Goal: Transaction & Acquisition: Obtain resource

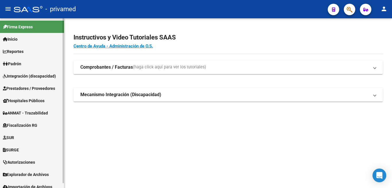
click at [31, 78] on span "Integración (discapacidad)" at bounding box center [29, 76] width 53 height 6
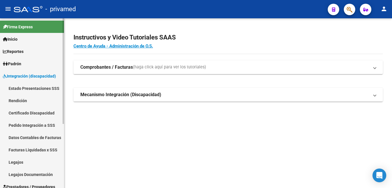
click at [36, 151] on link "Facturas Liquidadas x SSS" at bounding box center [32, 150] width 64 height 12
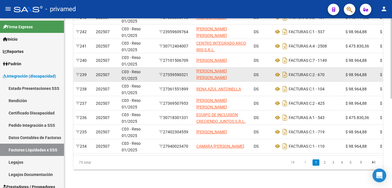
scroll to position [188, 0]
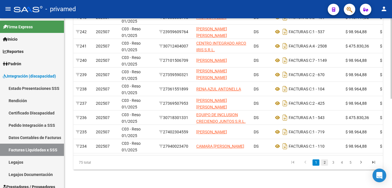
click at [325, 164] on link "2" at bounding box center [324, 163] width 7 height 6
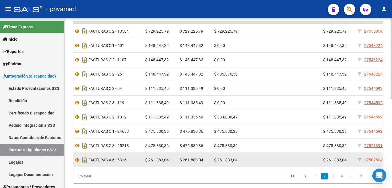
scroll to position [160, 0]
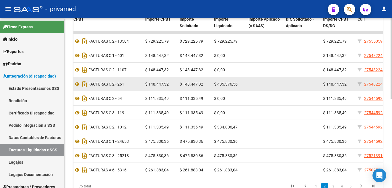
click at [228, 85] on span "$ 435.376,56" at bounding box center [226, 84] width 24 height 5
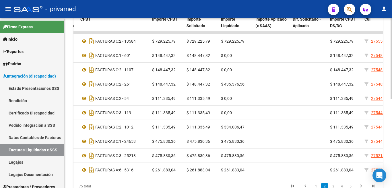
scroll to position [0, 172]
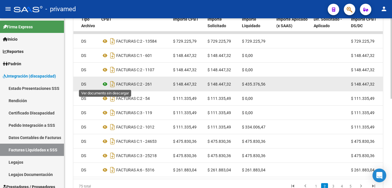
click at [103, 85] on icon at bounding box center [104, 84] width 7 height 7
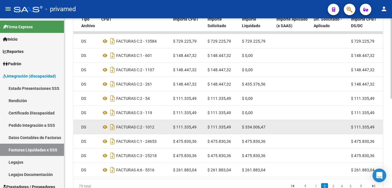
scroll to position [188, 0]
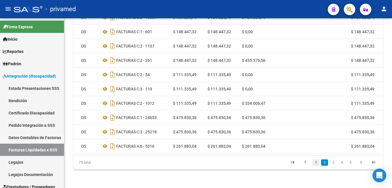
click at [314, 163] on link "1" at bounding box center [315, 163] width 7 height 6
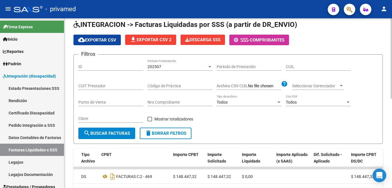
scroll to position [21, 0]
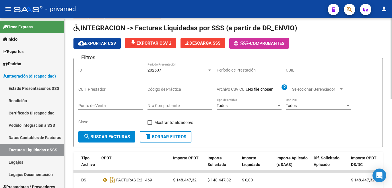
click at [391, 96] on div at bounding box center [390, 58] width 1 height 81
click at [208, 70] on div at bounding box center [209, 70] width 5 height 5
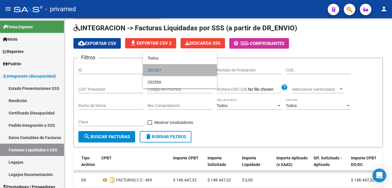
click at [172, 71] on span "202507" at bounding box center [179, 70] width 65 height 12
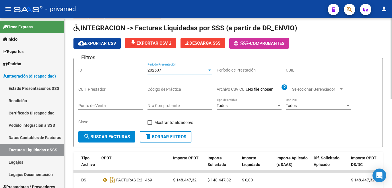
click at [211, 71] on div at bounding box center [209, 70] width 3 height 1
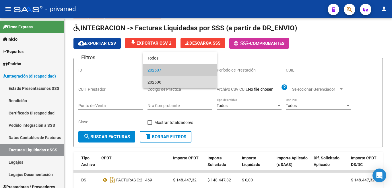
click at [157, 83] on span "202506" at bounding box center [179, 82] width 65 height 12
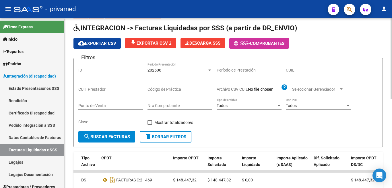
click at [167, 67] on div "202506 Período Presentación" at bounding box center [179, 68] width 65 height 11
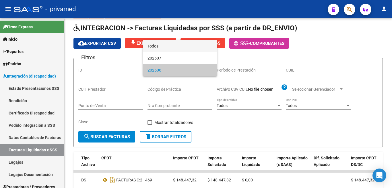
click at [157, 48] on span "Todos" at bounding box center [179, 46] width 65 height 12
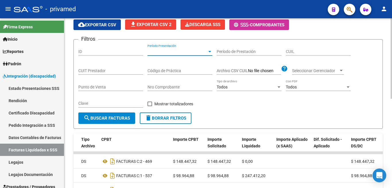
scroll to position [49, 0]
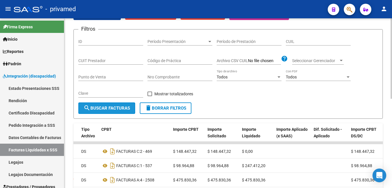
click at [128, 109] on span "search Buscar Facturas" at bounding box center [106, 108] width 46 height 5
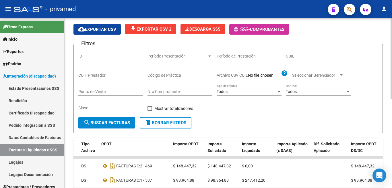
scroll to position [21, 0]
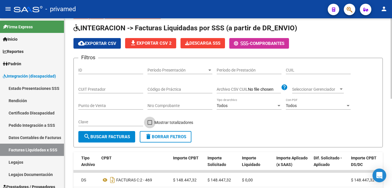
click at [150, 122] on span at bounding box center [149, 122] width 5 height 5
click at [150, 125] on input "Mostrar totalizadores" at bounding box center [149, 125] width 0 height 0
checkbox input "true"
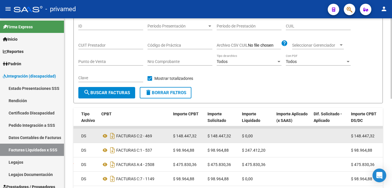
scroll to position [78, 0]
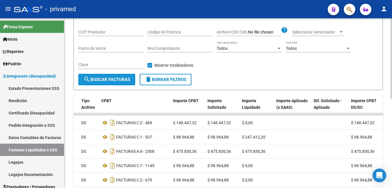
click at [116, 79] on span "search Buscar Facturas" at bounding box center [106, 79] width 46 height 5
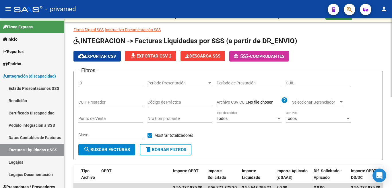
scroll to position [29, 0]
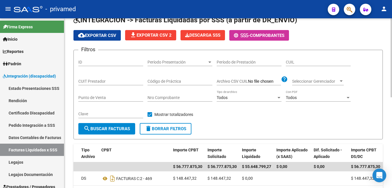
drag, startPoint x: 160, startPoint y: 36, endPoint x: 129, endPoint y: 51, distance: 34.0
click at [181, 60] on app-list-header "INTEGRACION -> Facturas Liquidadas por SSS (a partir de DR_ENVIO) cloud_downloa…" at bounding box center [227, 77] width 309 height 124
click at [90, 37] on span "cloud_download Exportar CSV" at bounding box center [97, 35] width 38 height 5
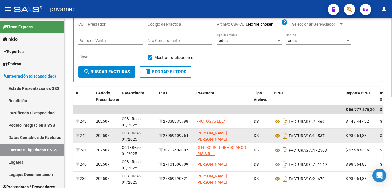
scroll to position [86, 0]
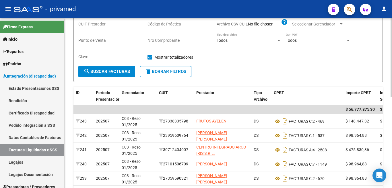
click at [220, 61] on div "Filtros ID Período Presentación Período Presentación Período de Prestación CUIL…" at bounding box center [227, 31] width 299 height 69
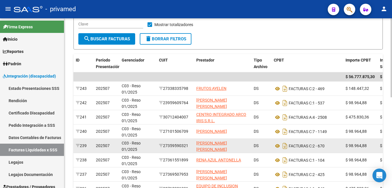
scroll to position [195, 0]
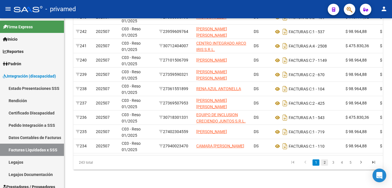
click at [323, 164] on link "2" at bounding box center [324, 163] width 7 height 6
